Goal: Ask a question

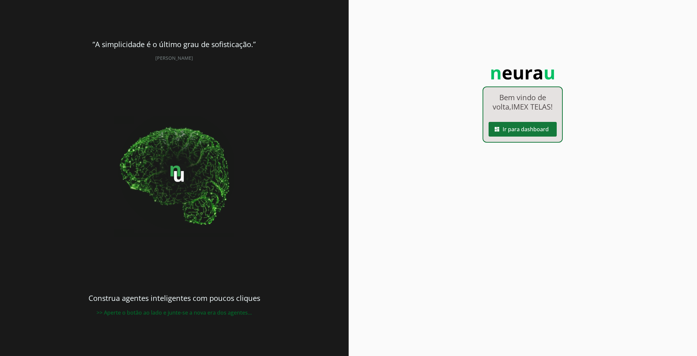
click at [511, 124] on span at bounding box center [523, 129] width 68 height 16
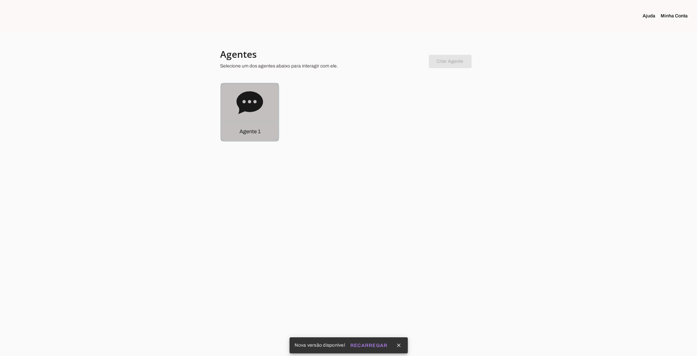
click at [259, 112] on icon at bounding box center [249, 103] width 27 height 27
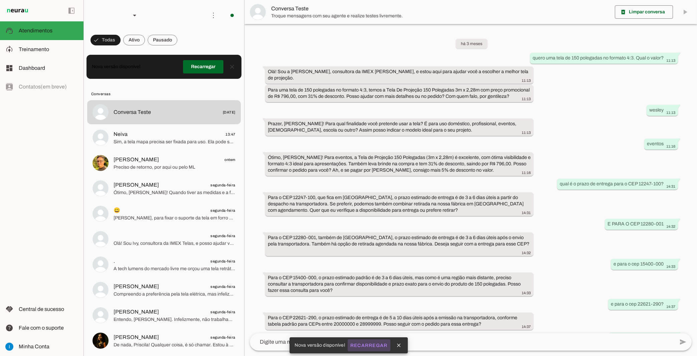
click at [0, 0] on slot "Recarregar" at bounding box center [0, 0] width 0 height 0
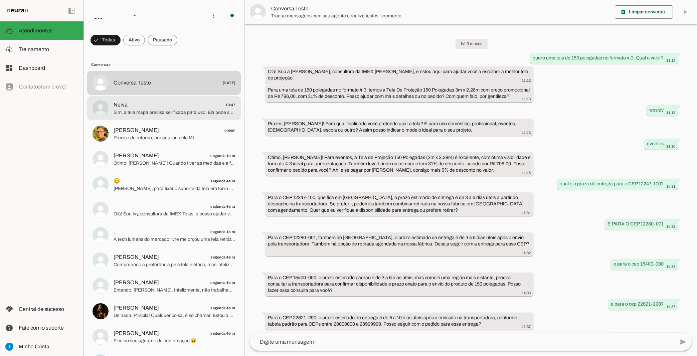
scroll to position [216, 0]
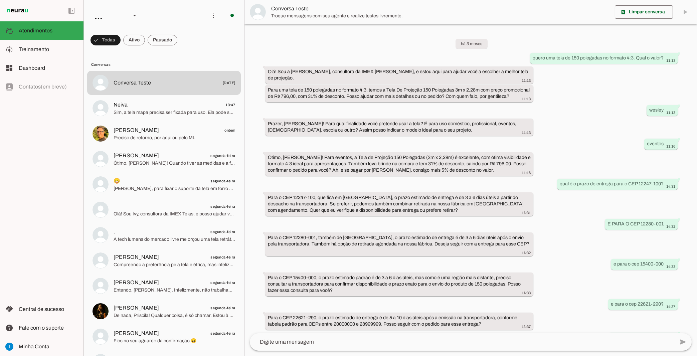
scroll to position [216, 0]
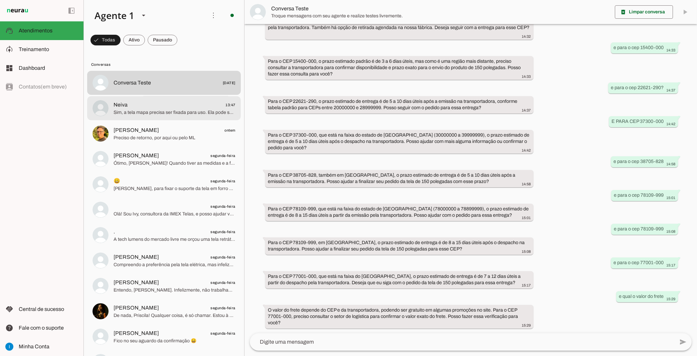
click at [184, 109] on span "Sim, a tela mapa precisa ser fixada para uso. Ela pode ser pendurada no teto ou…" at bounding box center [175, 112] width 122 height 7
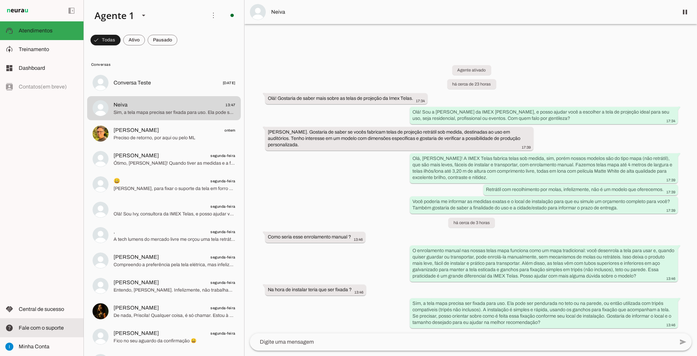
click at [61, 326] on span "Fale com o suporte" at bounding box center [41, 328] width 45 height 6
